Goal: Task Accomplishment & Management: Use online tool/utility

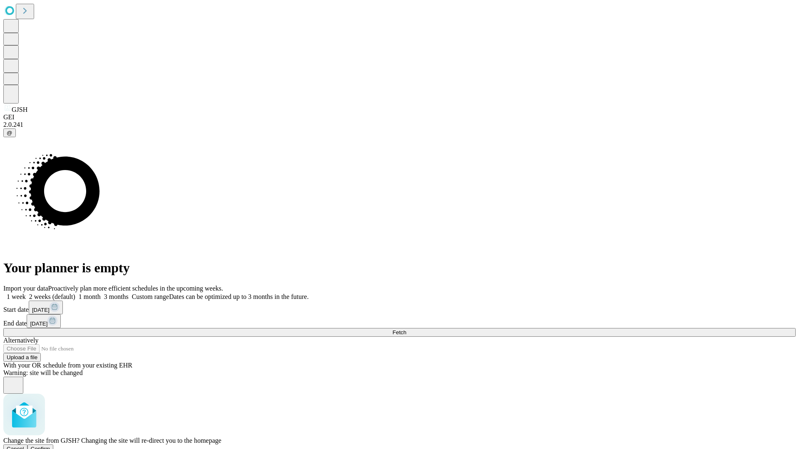
click at [50, 446] on span "Confirm" at bounding box center [41, 449] width 20 height 6
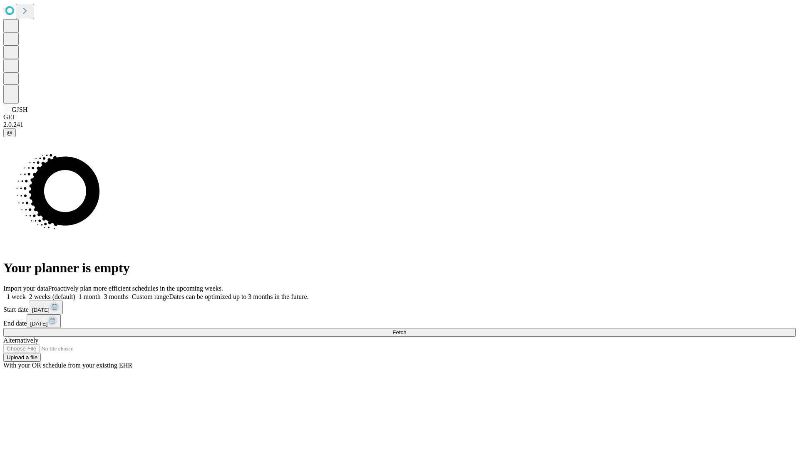
click at [101, 293] on label "1 month" at bounding box center [87, 296] width 25 height 7
click at [406, 329] on span "Fetch" at bounding box center [399, 332] width 14 height 6
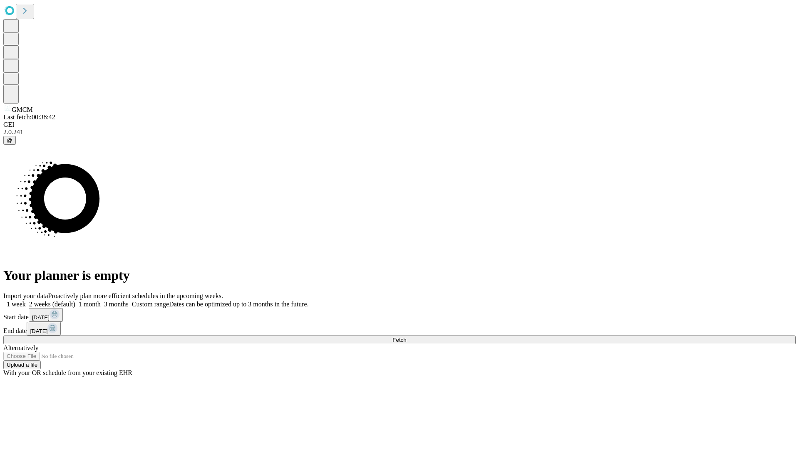
click at [101, 301] on label "1 month" at bounding box center [87, 304] width 25 height 7
click at [406, 337] on span "Fetch" at bounding box center [399, 340] width 14 height 6
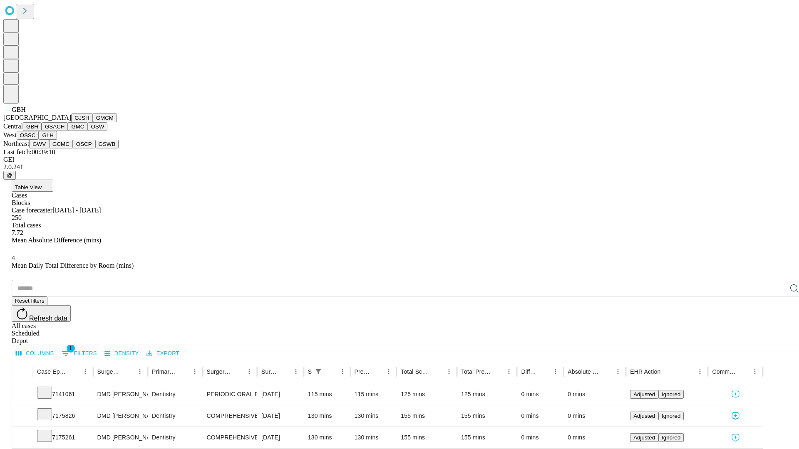
click at [64, 131] on button "GSACH" at bounding box center [55, 126] width 26 height 9
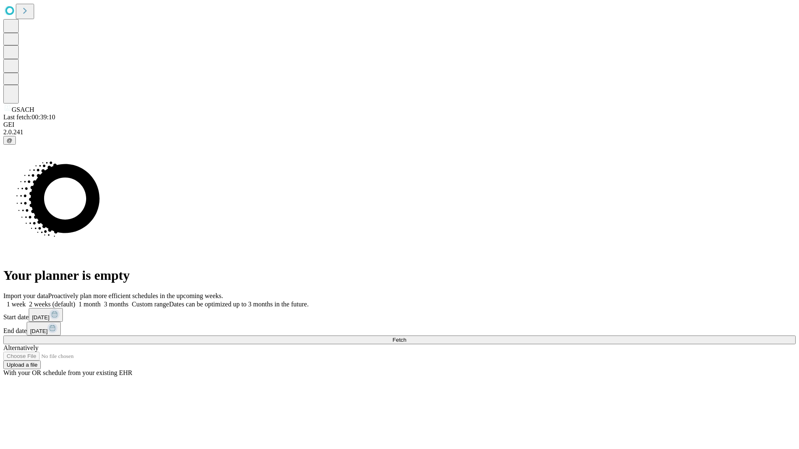
click at [101, 301] on label "1 month" at bounding box center [87, 304] width 25 height 7
click at [406, 337] on span "Fetch" at bounding box center [399, 340] width 14 height 6
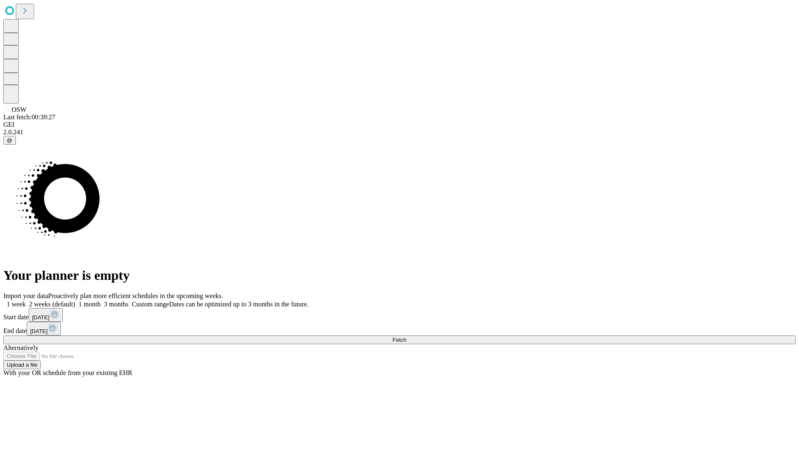
click at [101, 301] on label "1 month" at bounding box center [87, 304] width 25 height 7
click at [406, 337] on span "Fetch" at bounding box center [399, 340] width 14 height 6
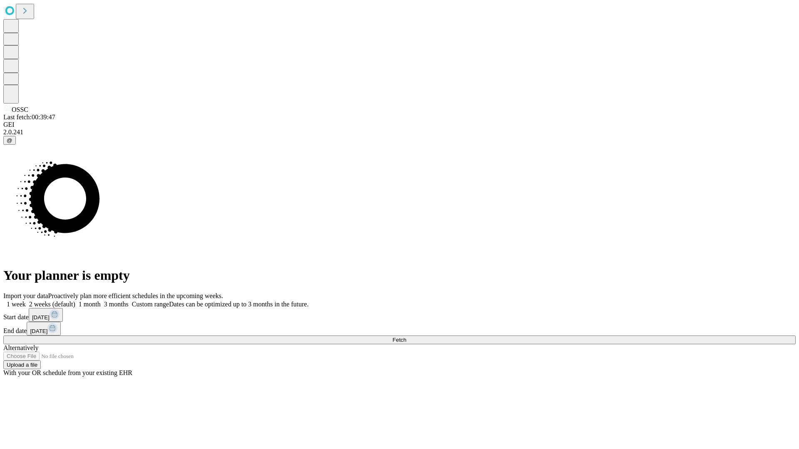
click at [101, 301] on label "1 month" at bounding box center [87, 304] width 25 height 7
click at [406, 337] on span "Fetch" at bounding box center [399, 340] width 14 height 6
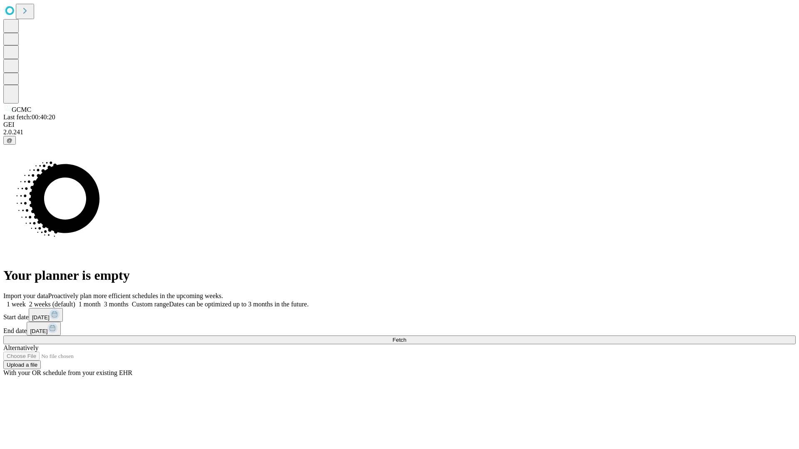
click at [101, 301] on label "1 month" at bounding box center [87, 304] width 25 height 7
click at [406, 337] on span "Fetch" at bounding box center [399, 340] width 14 height 6
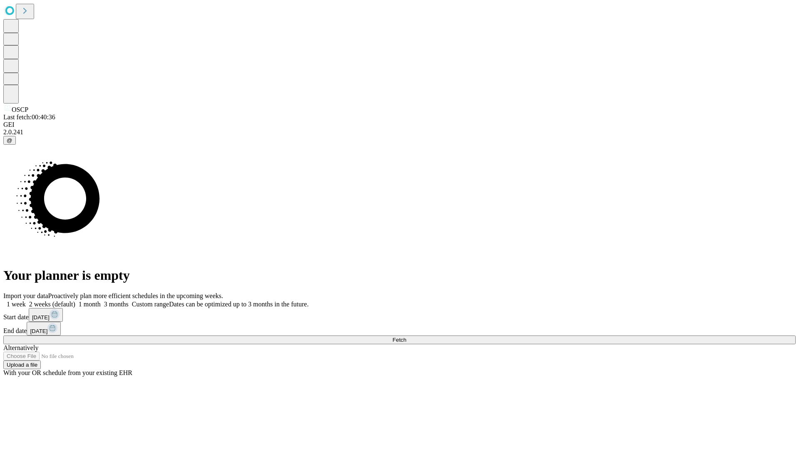
click at [101, 301] on label "1 month" at bounding box center [87, 304] width 25 height 7
click at [406, 337] on span "Fetch" at bounding box center [399, 340] width 14 height 6
